Goal: Entertainment & Leisure: Consume media (video, audio)

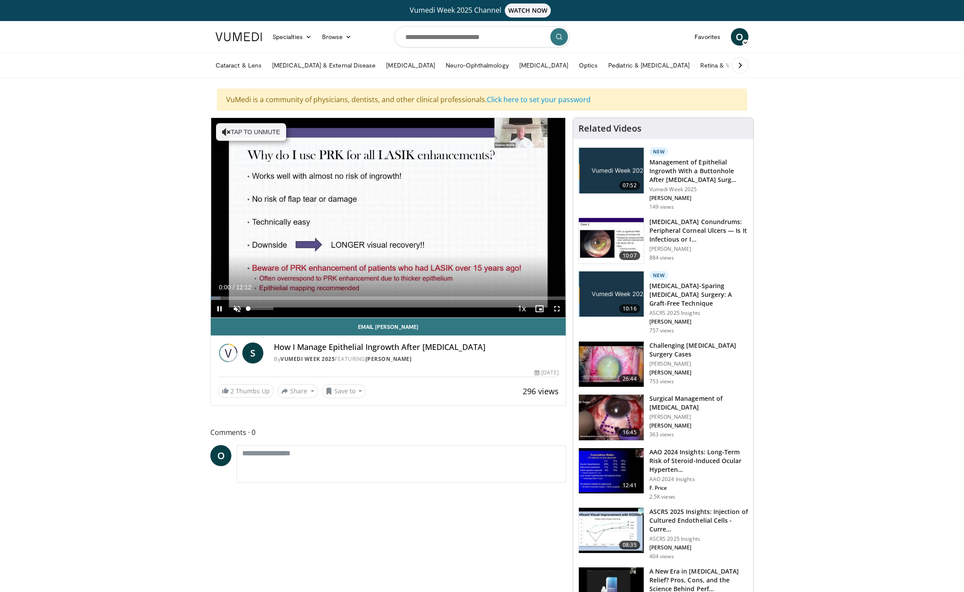
click at [237, 308] on span "Video Player" at bounding box center [237, 309] width 18 height 18
click at [554, 308] on span "Video Player" at bounding box center [557, 309] width 18 height 18
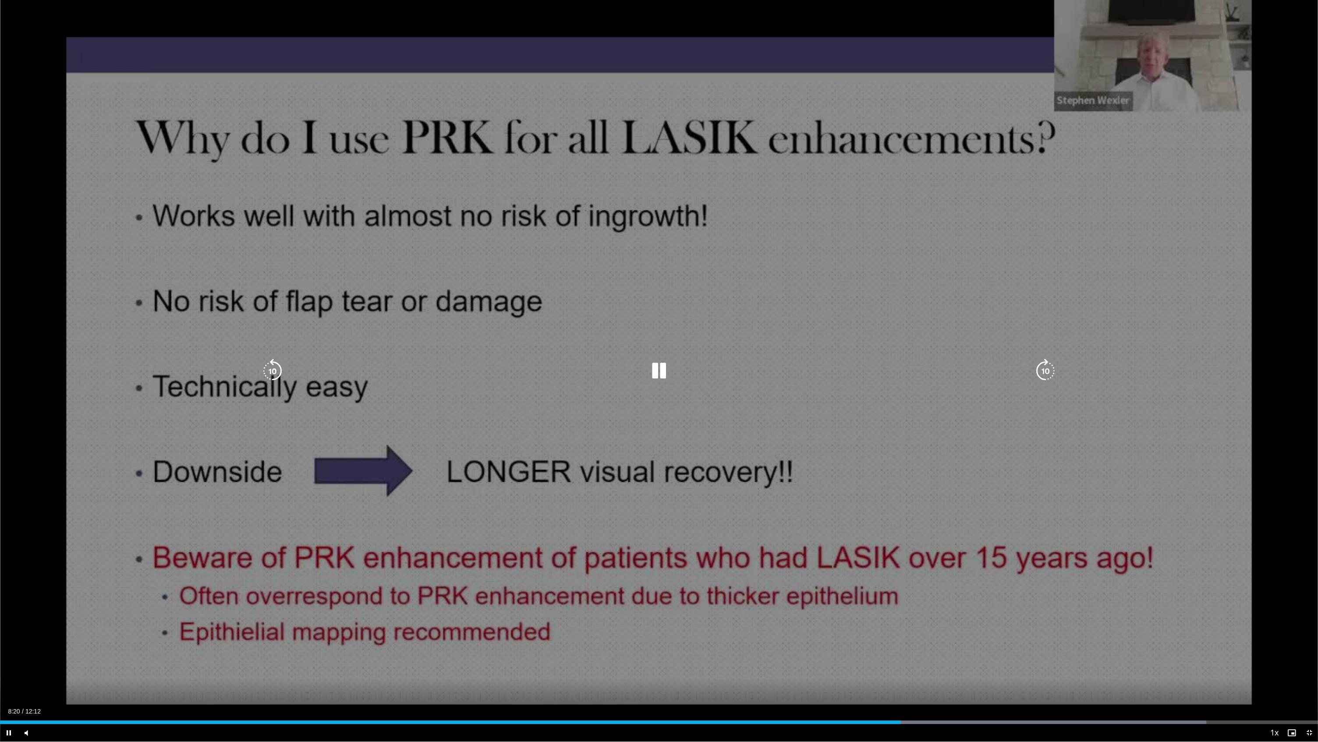
drag, startPoint x: 607, startPoint y: 627, endPoint x: 610, endPoint y: 631, distance: 5.0
click at [610, 591] on div "10 seconds Tap to unmute" at bounding box center [659, 370] width 1318 height 741
click at [661, 374] on icon "Video Player" at bounding box center [659, 371] width 25 height 25
click at [53, 210] on div "10 seconds Tap to unmute" at bounding box center [659, 370] width 1318 height 741
click at [52, 213] on div "10 seconds Tap to unmute" at bounding box center [659, 370] width 1318 height 741
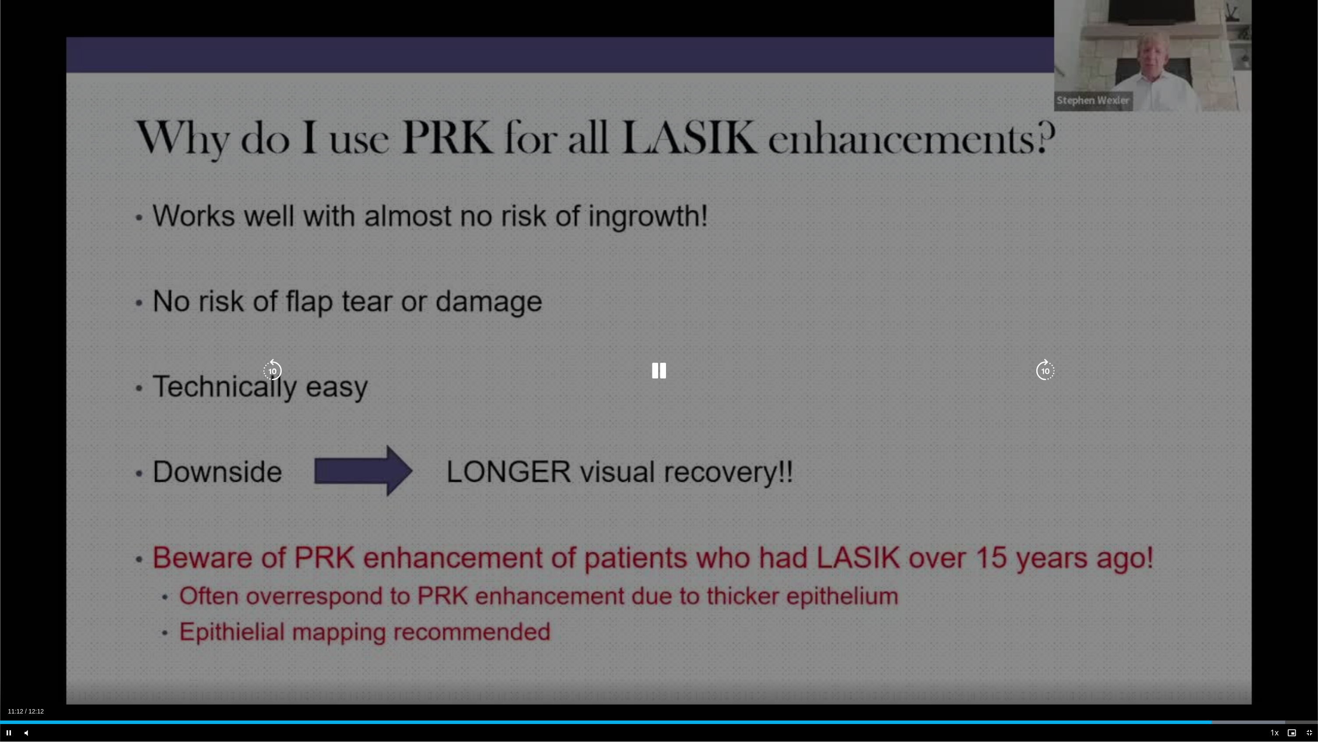
click at [30, 75] on div "10 seconds Tap to unmute" at bounding box center [659, 370] width 1318 height 741
